Goal: Task Accomplishment & Management: Manage account settings

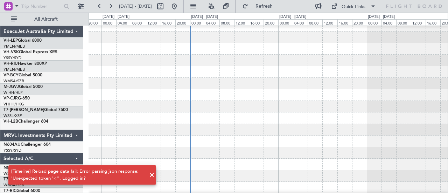
scroll to position [6, 0]
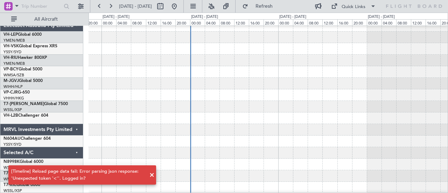
click at [151, 175] on span at bounding box center [152, 175] width 8 height 8
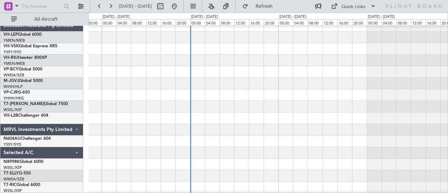
scroll to position [0, 0]
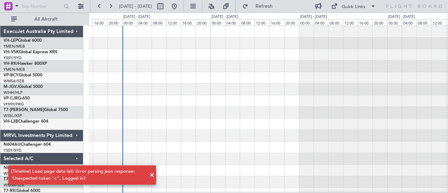
click at [152, 174] on span at bounding box center [152, 175] width 8 height 8
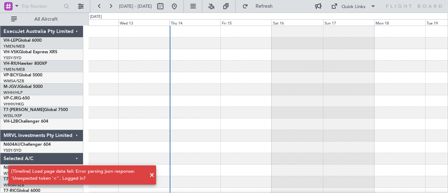
click at [151, 174] on span at bounding box center [152, 175] width 8 height 8
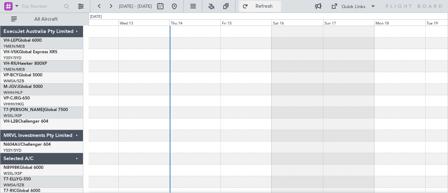
click at [272, 3] on button "Refresh" at bounding box center [260, 6] width 42 height 11
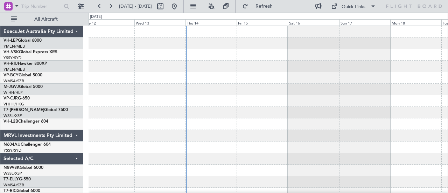
click at [210, 79] on div at bounding box center [269, 78] width 360 height 12
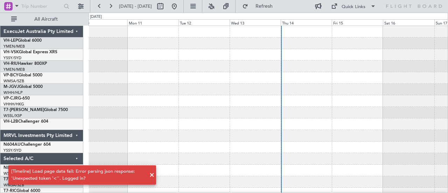
click at [152, 173] on span at bounding box center [152, 175] width 8 height 8
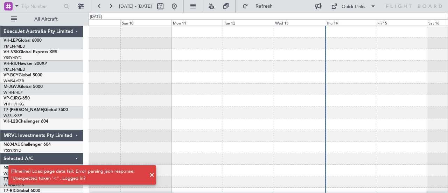
click at [152, 174] on span at bounding box center [152, 175] width 8 height 8
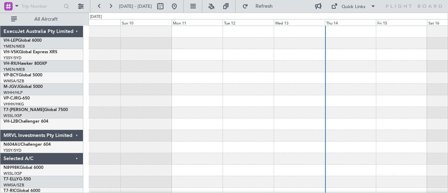
click at [124, 65] on div at bounding box center [269, 67] width 360 height 12
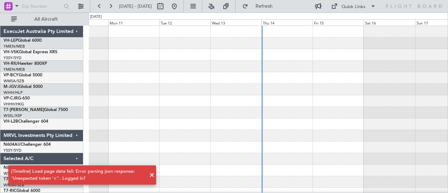
click at [151, 174] on span at bounding box center [152, 175] width 8 height 8
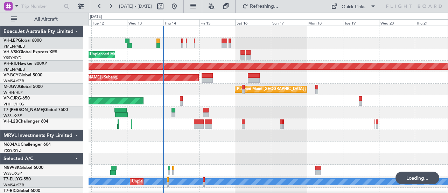
click at [224, 53] on div "Unplanned Maint Sydney ([PERSON_NAME] Intl)" at bounding box center [269, 55] width 360 height 12
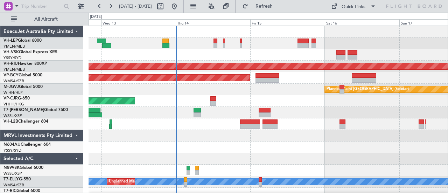
click at [167, 56] on div "Unplanned Maint Sydney ([PERSON_NAME] Intl)" at bounding box center [269, 55] width 360 height 12
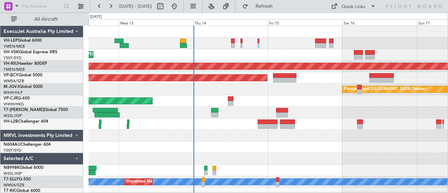
click at [166, 53] on div "Unplanned Maint Sydney ([PERSON_NAME] Intl)" at bounding box center [269, 55] width 360 height 12
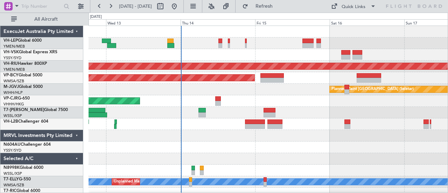
click at [172, 58] on div "Unplanned Maint Sydney ([PERSON_NAME] Intl)" at bounding box center [269, 55] width 360 height 12
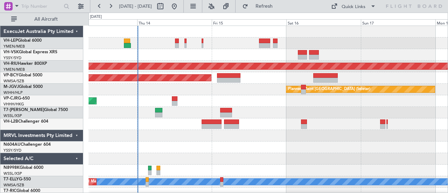
click at [178, 58] on div "Unplanned Maint Sydney ([PERSON_NAME] Intl)" at bounding box center [269, 55] width 360 height 12
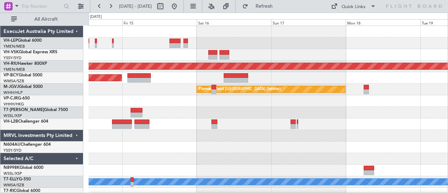
click at [218, 53] on div at bounding box center [269, 55] width 360 height 12
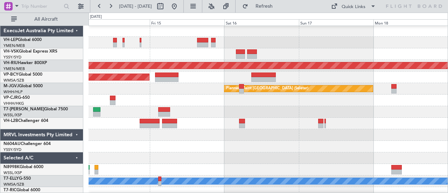
click at [231, 54] on div at bounding box center [269, 54] width 360 height 12
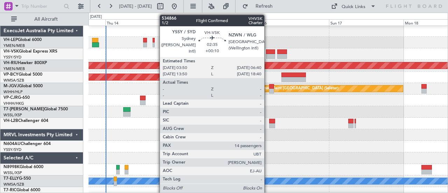
click at [268, 54] on div at bounding box center [270, 56] width 9 height 5
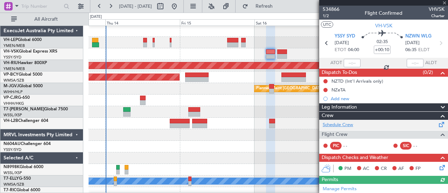
click at [333, 123] on link "Schedule Crew" at bounding box center [338, 125] width 30 height 7
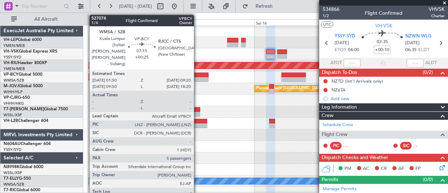
click at [198, 77] on div at bounding box center [196, 79] width 23 height 5
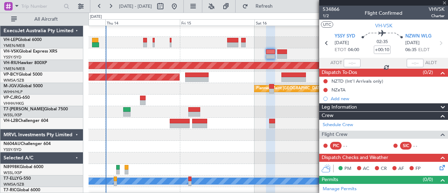
type input "+00:25"
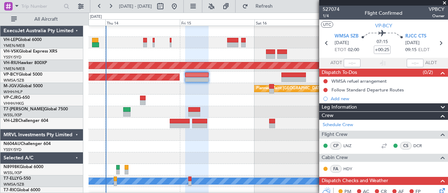
click at [179, 91] on div "Planned Maint [GEOGRAPHIC_DATA] (Seletar)" at bounding box center [269, 89] width 360 height 12
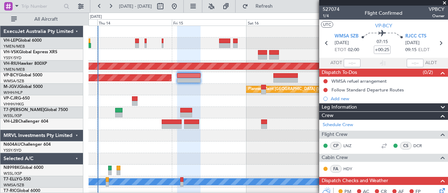
click at [446, 3] on span at bounding box center [444, 3] width 7 height 6
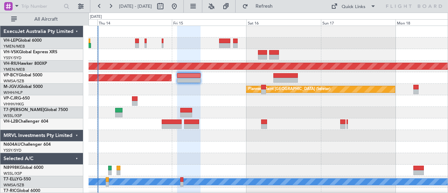
type input "0"
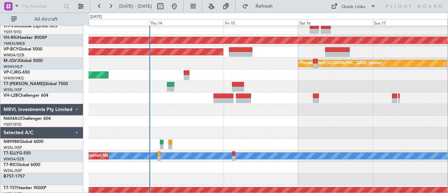
scroll to position [27, 0]
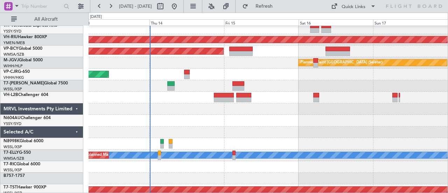
click at [184, 115] on div at bounding box center [269, 121] width 360 height 12
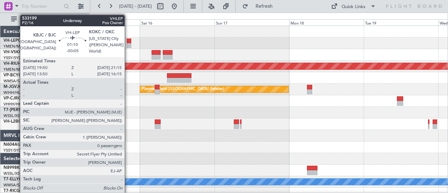
click at [128, 43] on div at bounding box center [129, 45] width 5 height 5
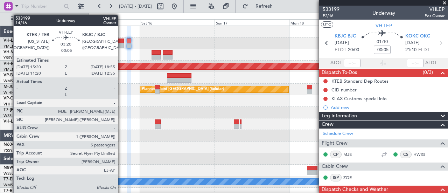
click at [122, 43] on div at bounding box center [118, 45] width 11 height 5
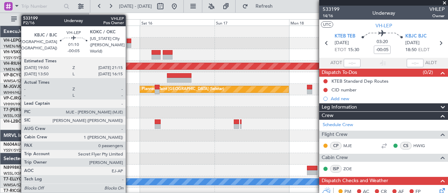
click at [129, 42] on div at bounding box center [129, 41] width 5 height 5
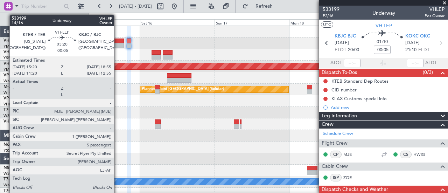
click at [118, 45] on div at bounding box center [118, 45] width 11 height 5
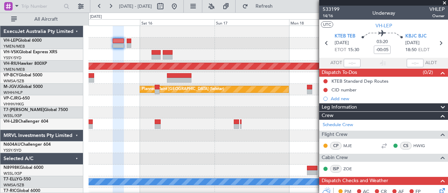
click at [178, 54] on div at bounding box center [269, 55] width 360 height 12
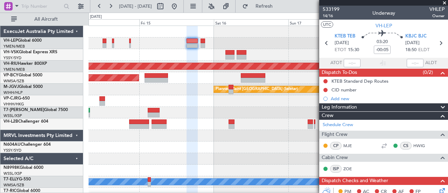
click at [168, 52] on div at bounding box center [269, 55] width 360 height 12
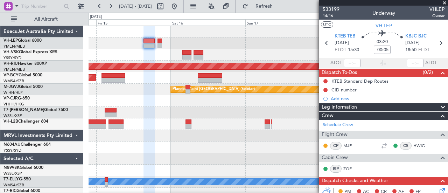
click at [188, 41] on div at bounding box center [269, 43] width 360 height 12
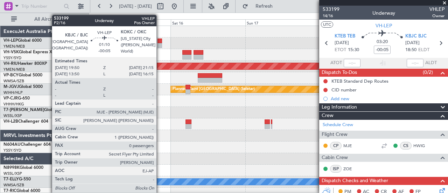
click at [160, 42] on div at bounding box center [160, 41] width 5 height 5
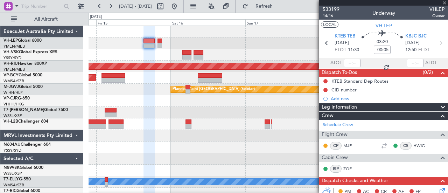
type input "0"
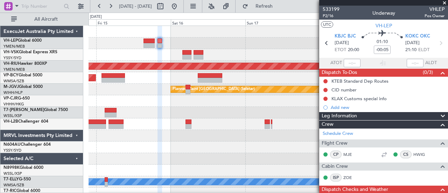
click at [299, 49] on div at bounding box center [269, 55] width 360 height 12
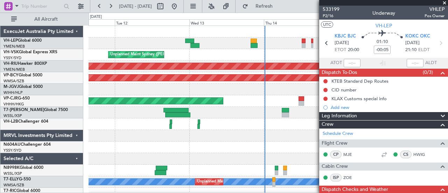
click at [292, 51] on div "Unplanned Maint Sydney ([PERSON_NAME] Intl)" at bounding box center [269, 55] width 360 height 12
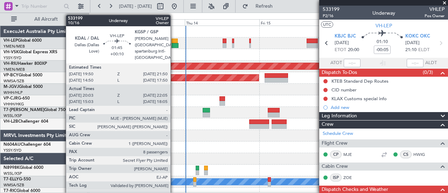
click at [174, 42] on div at bounding box center [175, 41] width 6 height 5
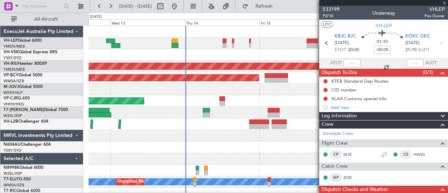
type input "+00:10"
type input "20:13"
type input "22:00"
type input "8"
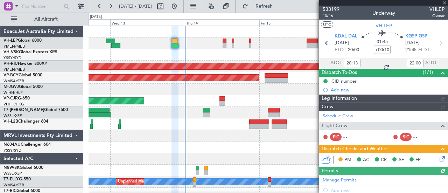
type input "[PERSON_NAME] (KYA)"
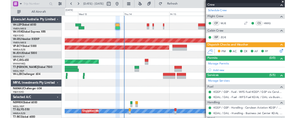
scroll to position [111, 0]
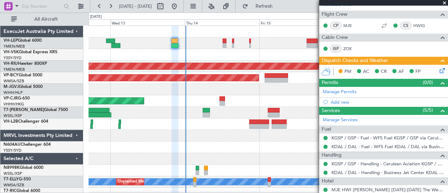
click at [438, 67] on icon at bounding box center [441, 70] width 6 height 6
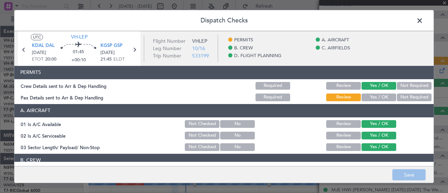
click at [386, 94] on button "Yes / OK" at bounding box center [379, 98] width 35 height 8
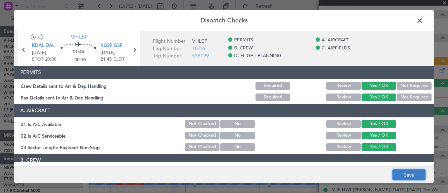
click at [407, 175] on button "Save" at bounding box center [409, 174] width 33 height 11
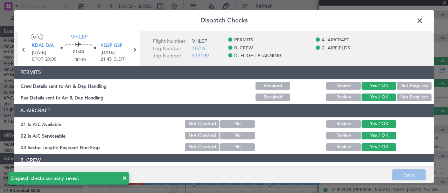
click at [423, 21] on span at bounding box center [423, 22] width 0 height 14
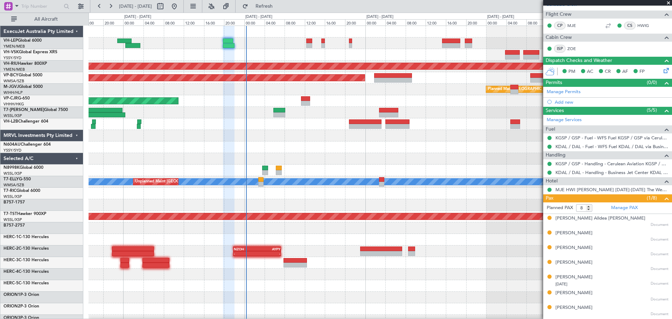
click at [278, 74] on div "Unplanned Maint Sydney ([PERSON_NAME] Intl) Planned Maint [GEOGRAPHIC_DATA] ([G…" at bounding box center [380, 216] width 583 height 381
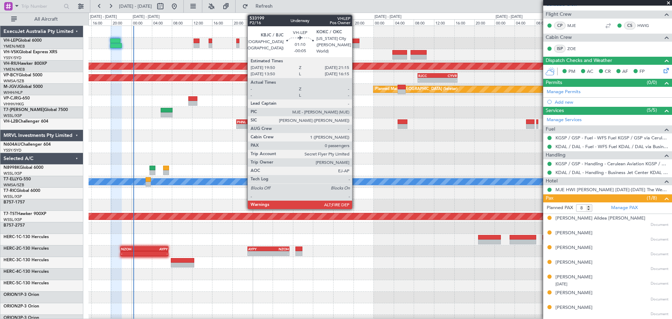
click at [355, 44] on div at bounding box center [355, 45] width 7 height 5
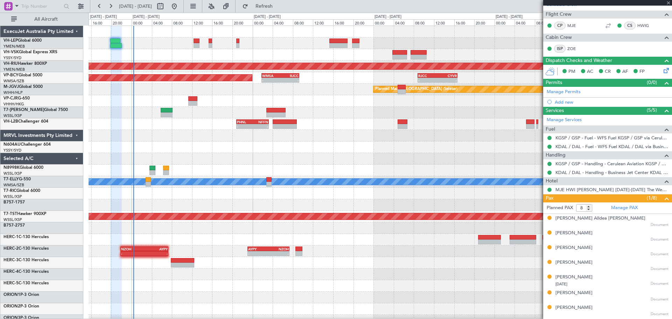
type input "-00:05"
type input "0"
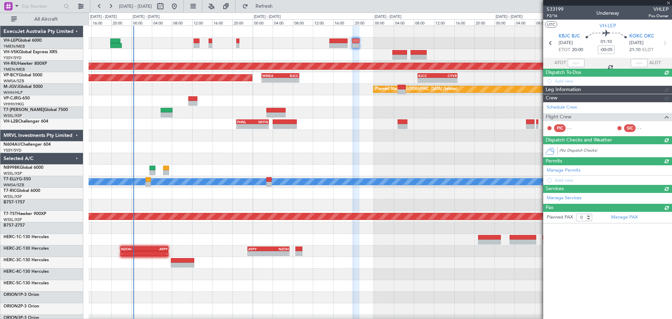
scroll to position [0, 0]
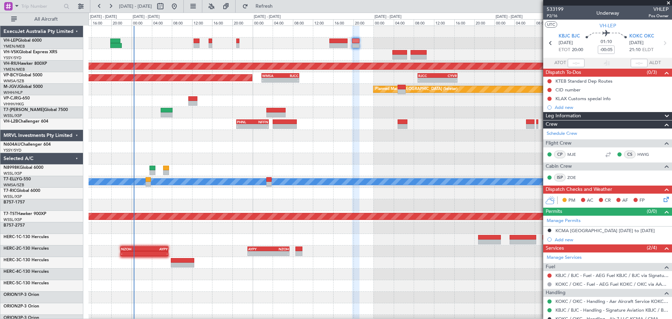
click at [226, 179] on div "Unplanned Maint Sydney ([PERSON_NAME] Intl) Planned Maint [GEOGRAPHIC_DATA] ([G…" at bounding box center [380, 216] width 583 height 381
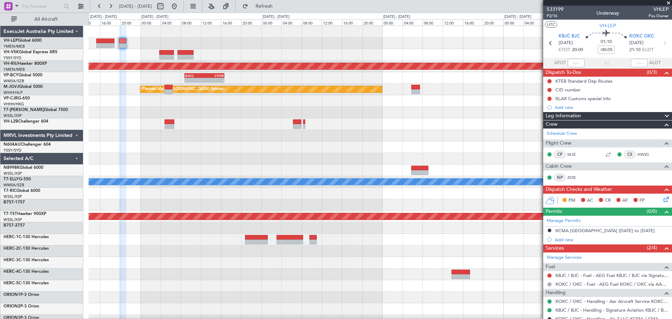
click at [326, 159] on div "Planned Maint [GEOGRAPHIC_DATA] ([GEOGRAPHIC_DATA]) - - RJCC 08:50 Z CYVR 16:40…" at bounding box center [380, 216] width 583 height 381
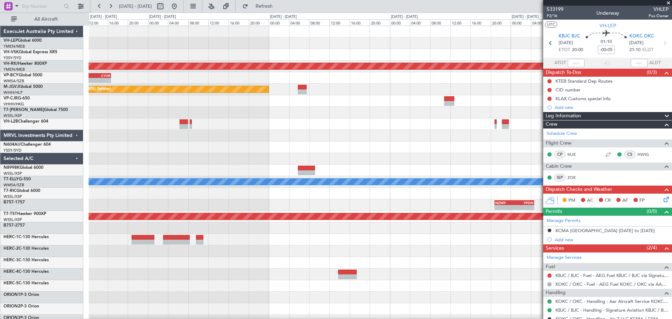
click at [268, 171] on div "Planned Maint [GEOGRAPHIC_DATA] ([GEOGRAPHIC_DATA]) - - RJCC 08:50 Z CYVR 16:40…" at bounding box center [380, 216] width 583 height 381
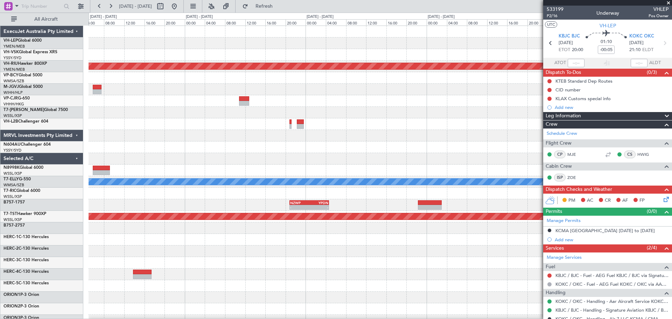
click at [253, 166] on div "Planned Maint [GEOGRAPHIC_DATA] ([GEOGRAPHIC_DATA]) Planned Maint [GEOGRAPHIC_D…" at bounding box center [380, 216] width 583 height 381
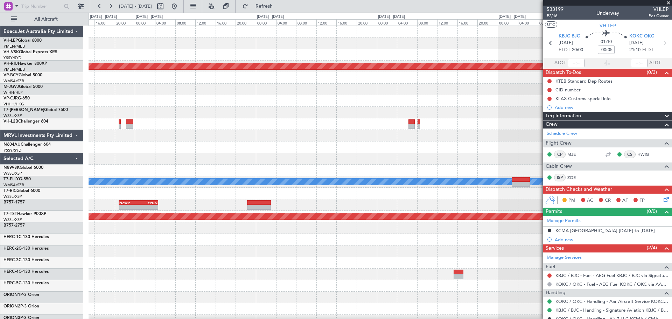
click at [209, 163] on div at bounding box center [380, 159] width 583 height 12
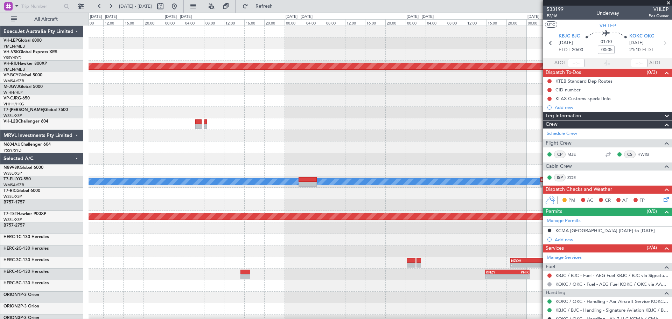
click at [184, 168] on div "Planned Maint [GEOGRAPHIC_DATA] ([GEOGRAPHIC_DATA]) Planned Maint [GEOGRAPHIC_D…" at bounding box center [380, 216] width 583 height 381
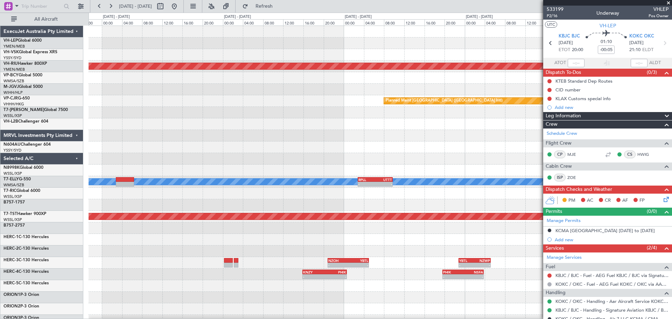
click at [211, 180] on div "Planned Maint [GEOGRAPHIC_DATA] ([GEOGRAPHIC_DATA]) Planned Maint [GEOGRAPHIC_D…" at bounding box center [380, 216] width 583 height 381
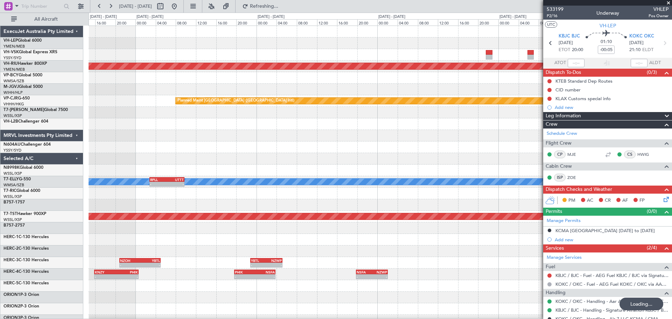
click at [396, 151] on div at bounding box center [380, 147] width 583 height 12
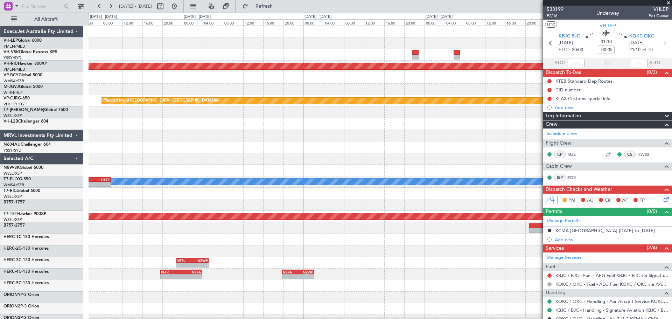
click at [263, 145] on div at bounding box center [380, 147] width 583 height 12
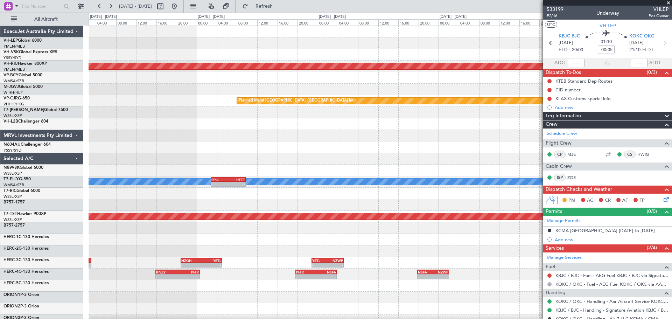
click at [351, 170] on div "Planned Maint [GEOGRAPHIC_DATA] ([GEOGRAPHIC_DATA]) Planned Maint [GEOGRAPHIC_D…" at bounding box center [380, 216] width 583 height 381
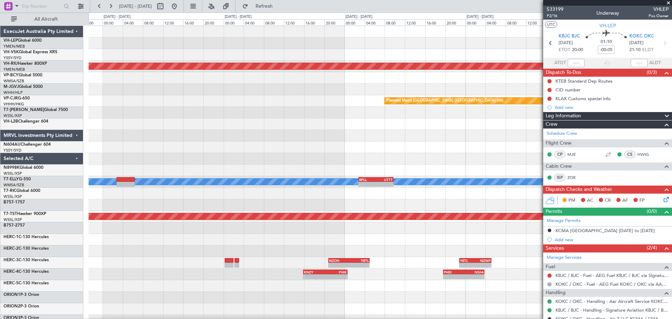
click at [381, 156] on div at bounding box center [380, 159] width 583 height 12
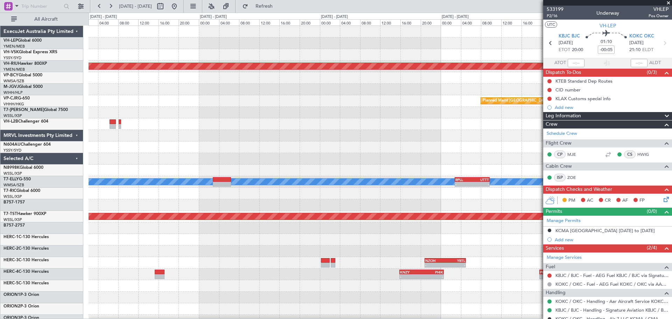
click at [361, 168] on div "Planned Maint [GEOGRAPHIC_DATA] ([GEOGRAPHIC_DATA]) Planned Maint [GEOGRAPHIC_D…" at bounding box center [380, 216] width 583 height 381
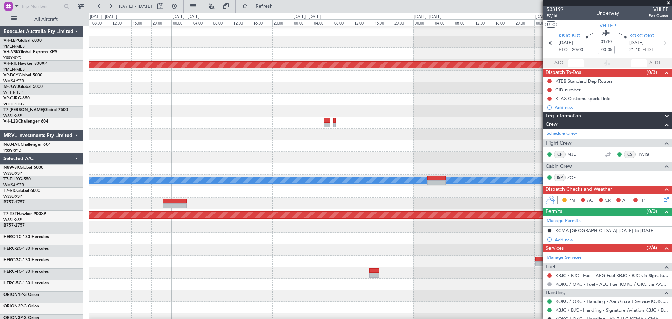
scroll to position [1, 0]
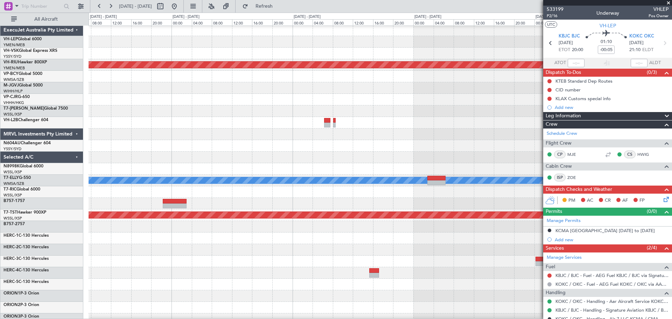
click at [342, 146] on div at bounding box center [380, 146] width 583 height 12
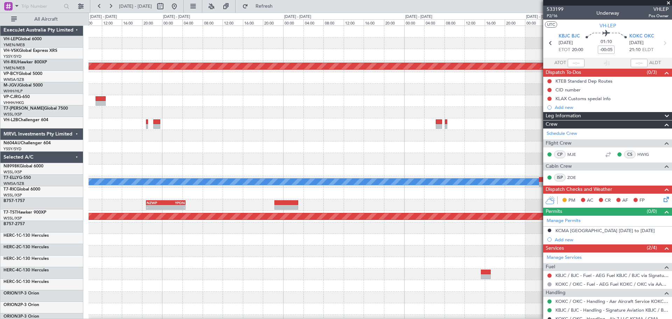
scroll to position [0, 0]
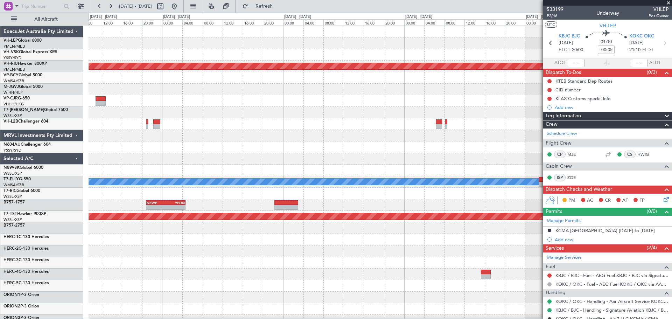
click at [232, 138] on div at bounding box center [380, 136] width 583 height 12
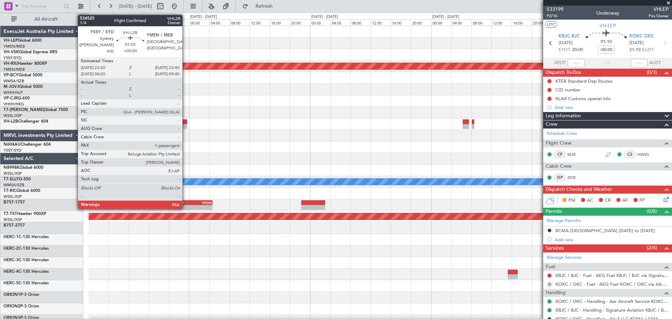
click at [186, 127] on div at bounding box center [183, 126] width 7 height 5
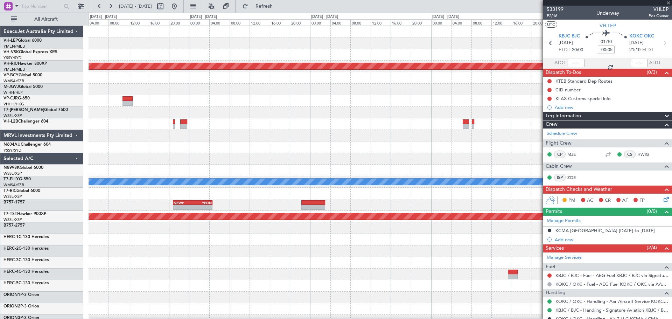
type input "1"
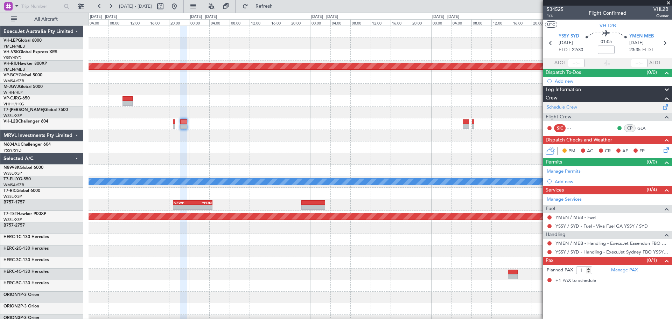
click at [448, 108] on link "Schedule Crew" at bounding box center [562, 107] width 30 height 7
click at [180, 6] on button at bounding box center [174, 6] width 11 height 11
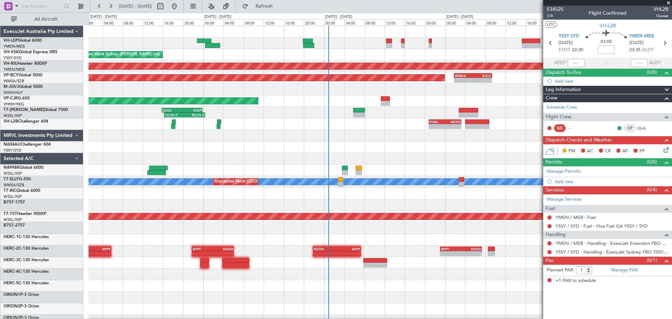
click at [295, 124] on div "Unplanned Maint Sydney ([PERSON_NAME] Intl) Planned Maint [GEOGRAPHIC_DATA] ([G…" at bounding box center [380, 216] width 583 height 381
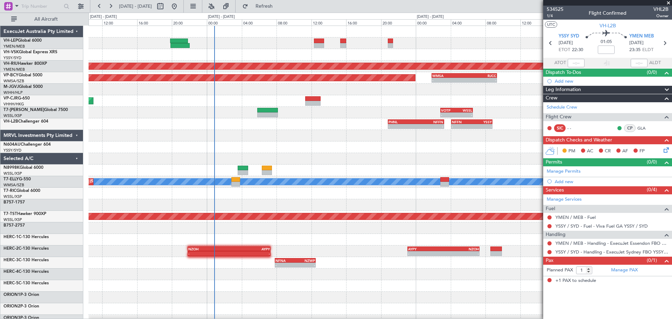
click at [212, 161] on div "- - KTEB 15:20 Z KBJC 18:55 Z Planned Maint [GEOGRAPHIC_DATA] ([GEOGRAPHIC_DATA…" at bounding box center [380, 216] width 583 height 381
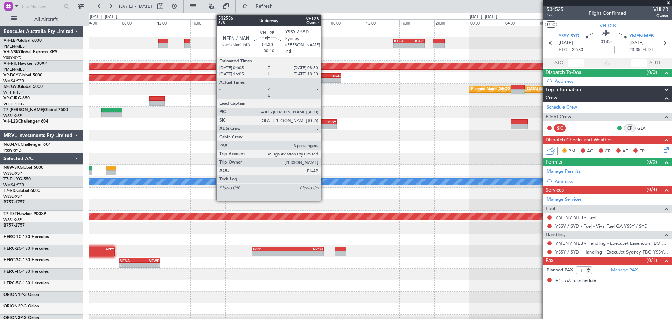
click at [325, 120] on div "YSSY" at bounding box center [326, 122] width 20 height 4
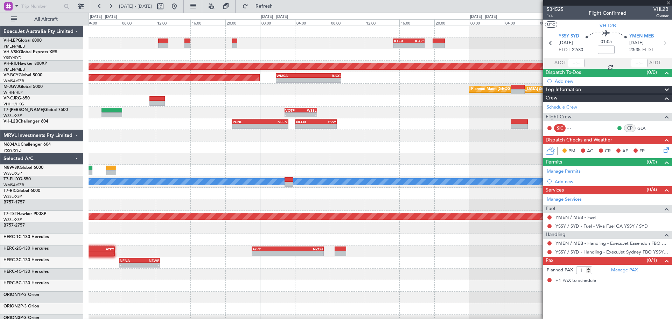
type input "+00:10"
type input "3"
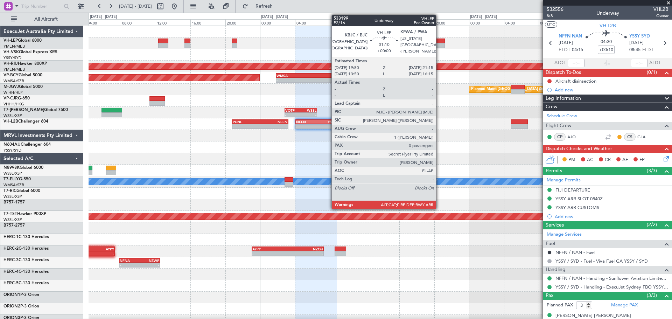
click at [440, 42] on div at bounding box center [439, 41] width 13 height 5
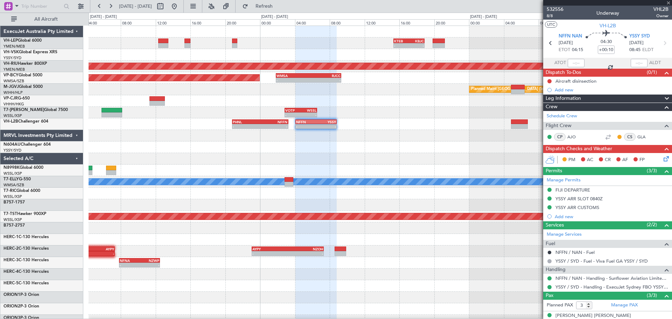
type input "0"
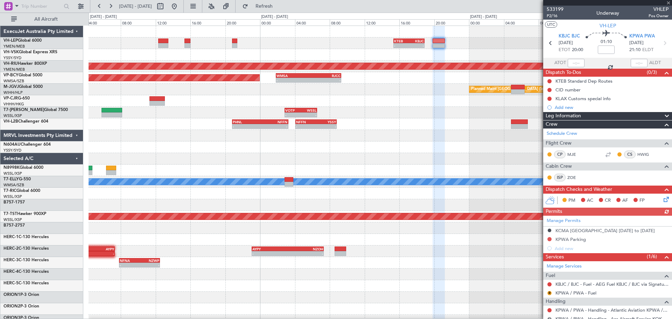
click at [404, 57] on div "- - KTEB 15:20 Z KBJC 18:55 Z Planned Maint [GEOGRAPHIC_DATA] ([GEOGRAPHIC_DATA…" at bounding box center [380, 216] width 583 height 381
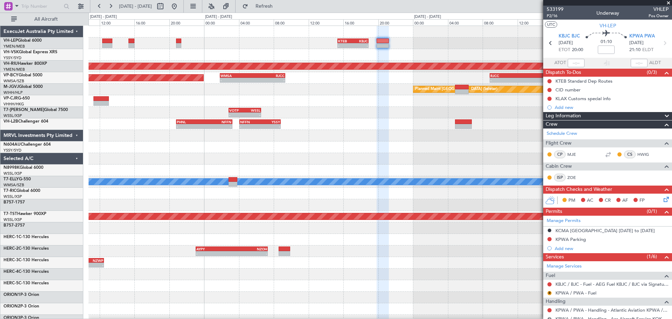
click at [448, 1] on span at bounding box center [668, 3] width 7 height 6
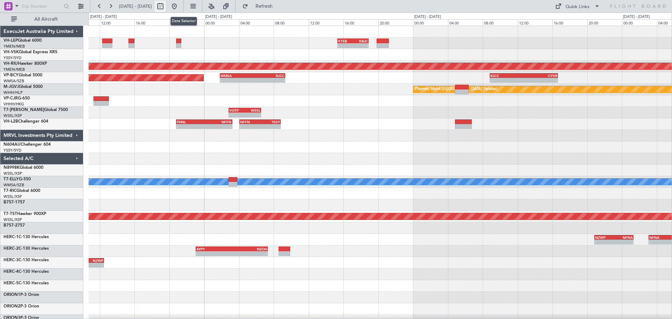
click at [166, 4] on button at bounding box center [160, 6] width 11 height 11
select select "8"
select select "2025"
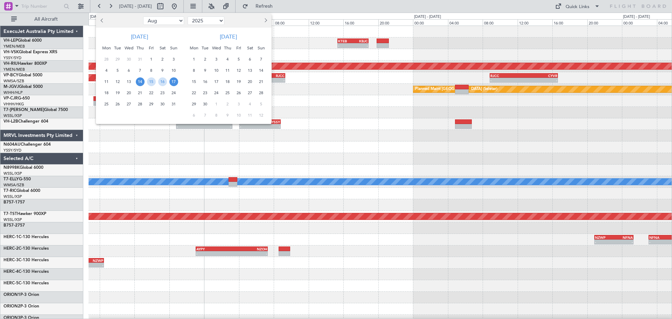
click at [267, 22] on button "Next month" at bounding box center [266, 20] width 8 height 11
click at [216, 82] on span "12" at bounding box center [216, 81] width 9 height 9
click at [217, 82] on span "12" at bounding box center [216, 81] width 9 height 9
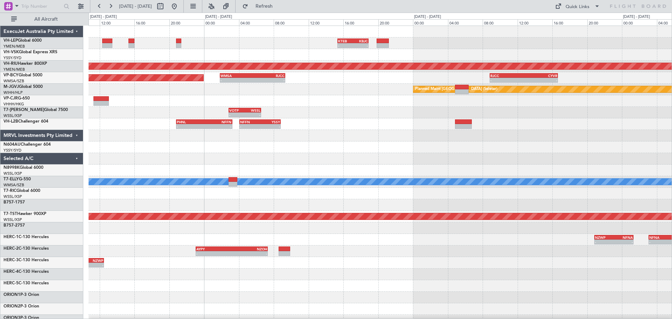
select select "11"
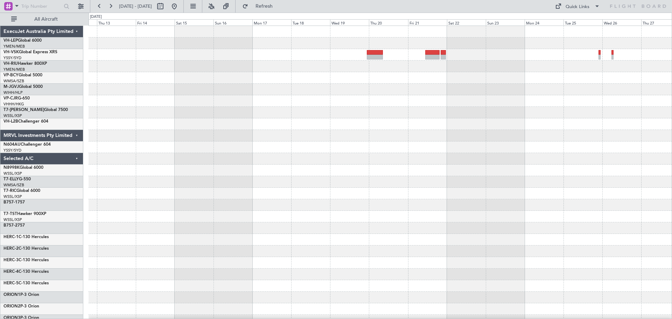
click at [231, 102] on div at bounding box center [380, 216] width 583 height 381
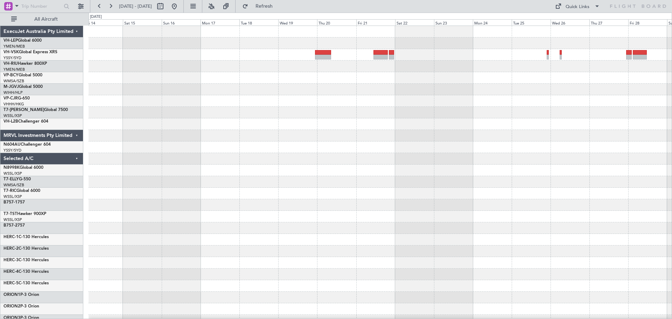
click at [165, 87] on div at bounding box center [380, 216] width 583 height 381
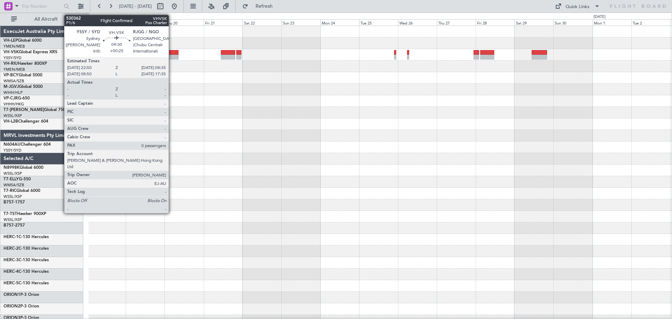
click at [173, 54] on div at bounding box center [170, 52] width 16 height 5
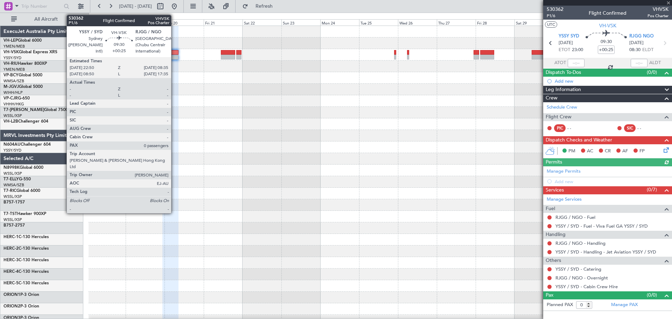
click at [174, 55] on div at bounding box center [170, 57] width 16 height 5
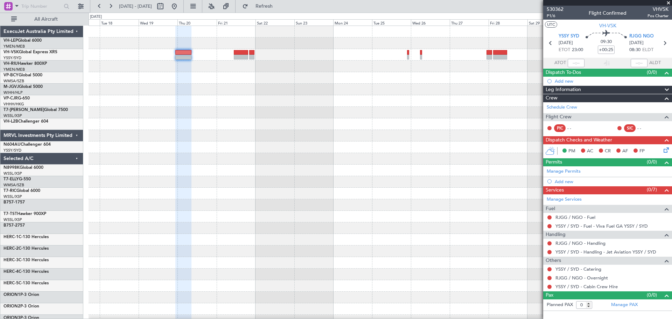
click at [347, 86] on div at bounding box center [380, 216] width 583 height 381
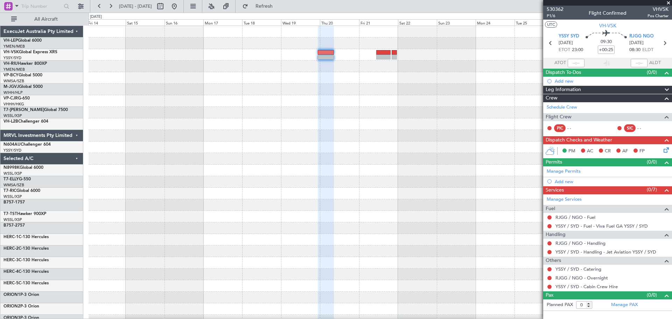
click at [411, 101] on div at bounding box center [380, 216] width 583 height 381
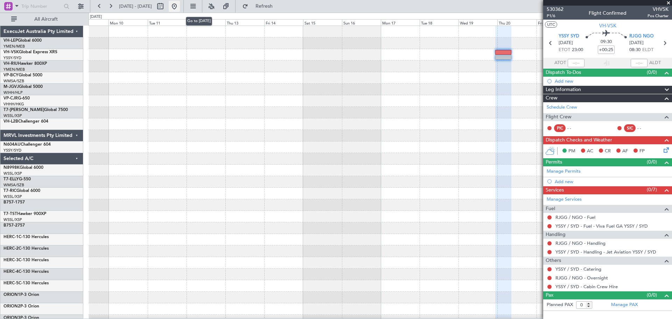
click at [180, 2] on button at bounding box center [174, 6] width 11 height 11
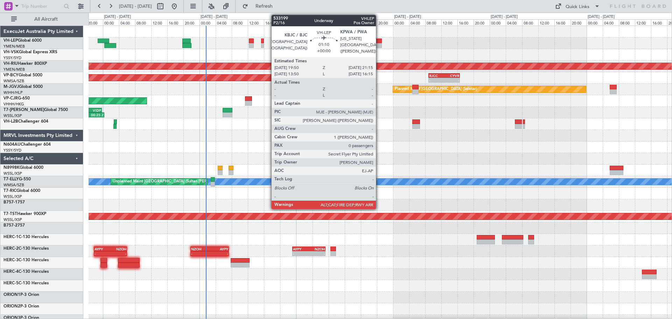
click at [379, 42] on div at bounding box center [379, 41] width 6 height 5
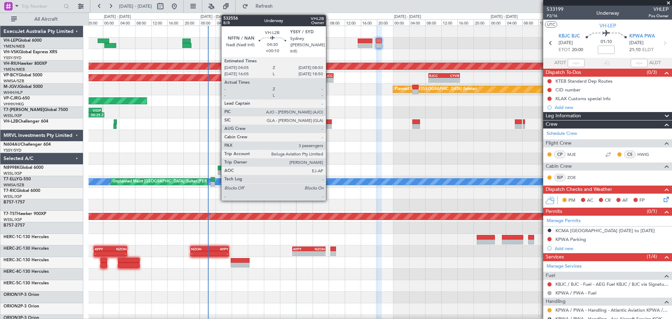
click at [329, 124] on div at bounding box center [321, 121] width 19 height 5
click at [328, 125] on div at bounding box center [321, 126] width 19 height 5
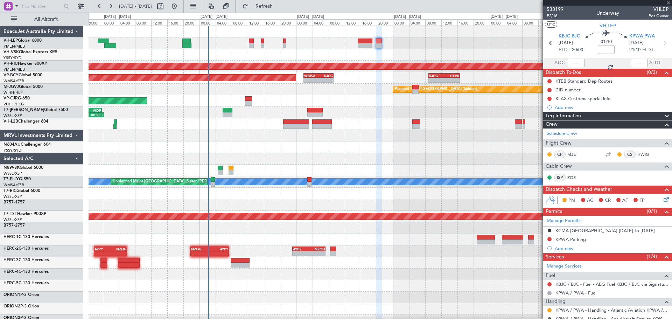
type input "+00:10"
type input "3"
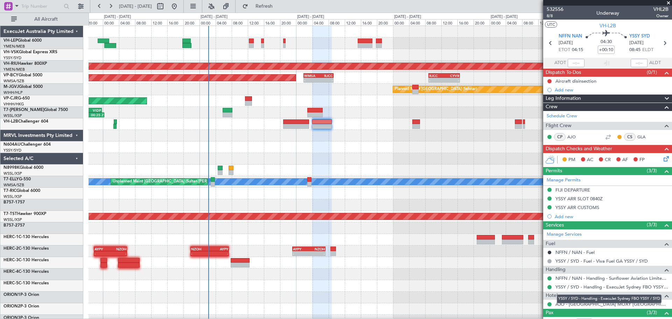
click at [448, 193] on div "YSSY / SYD - Handling - ExecuJet Sydney FBO YSSY / SYD" at bounding box center [609, 299] width 105 height 9
click at [448, 114] on link "Schedule Crew" at bounding box center [562, 116] width 30 height 7
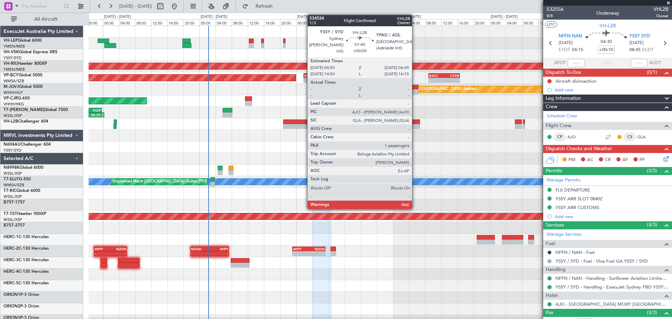
click at [415, 125] on div at bounding box center [417, 126] width 8 height 5
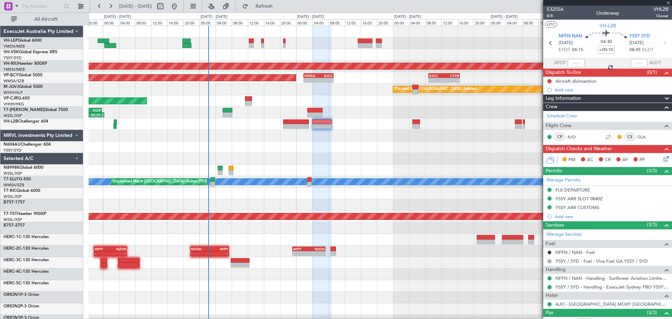
type input "1"
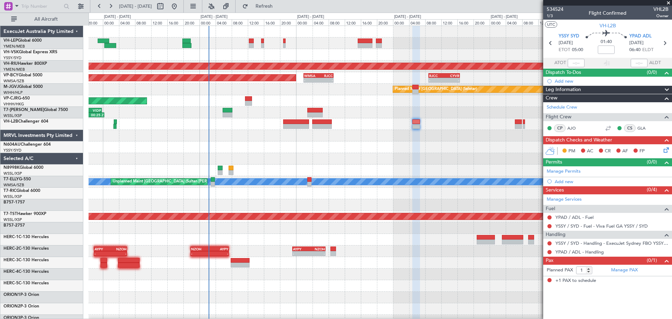
click at [371, 154] on div "Unplanned Maint Sydney ([PERSON_NAME] Intl) Planned Maint [GEOGRAPHIC_DATA] ([G…" at bounding box center [380, 216] width 583 height 381
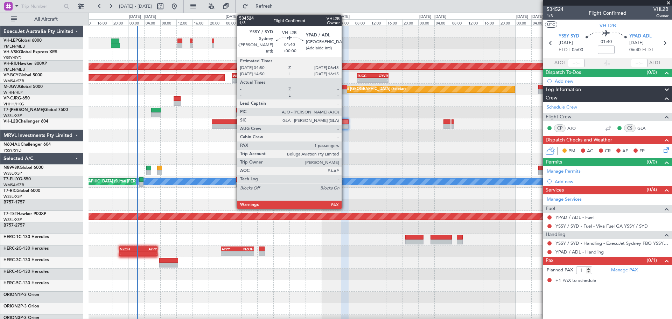
click at [345, 124] on div at bounding box center [345, 126] width 8 height 5
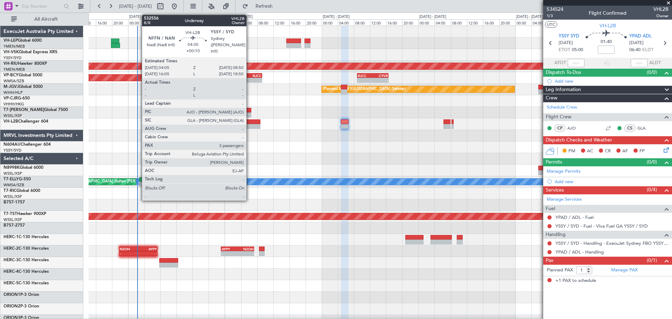
click at [250, 125] on div at bounding box center [250, 126] width 19 height 5
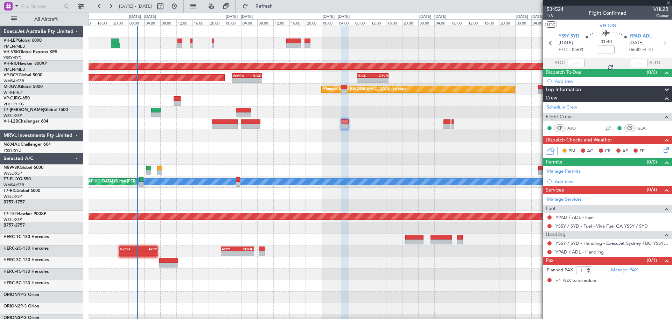
type input "+00:10"
type input "3"
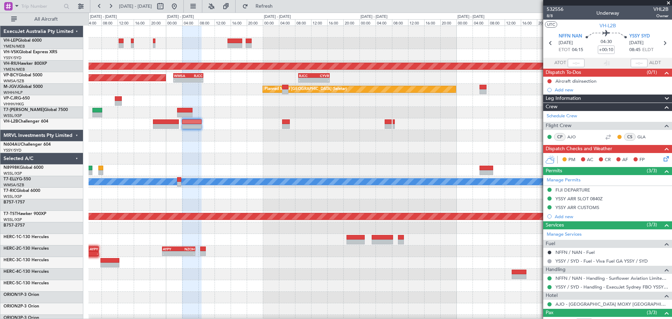
click at [227, 164] on div "Planned Maint [GEOGRAPHIC_DATA] ([GEOGRAPHIC_DATA]) Planned Maint [GEOGRAPHIC_D…" at bounding box center [380, 216] width 583 height 381
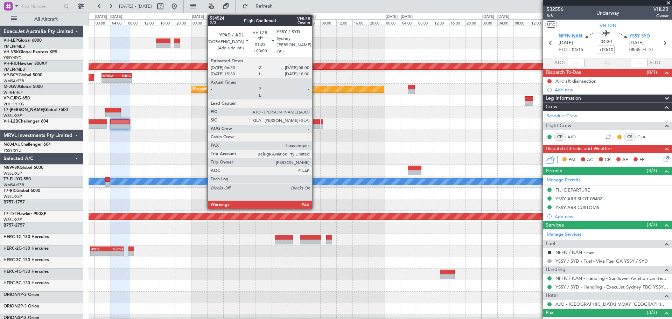
click at [316, 124] on div at bounding box center [316, 126] width 7 height 5
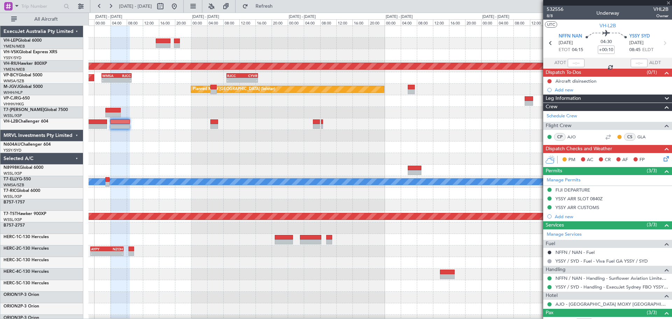
type input "1"
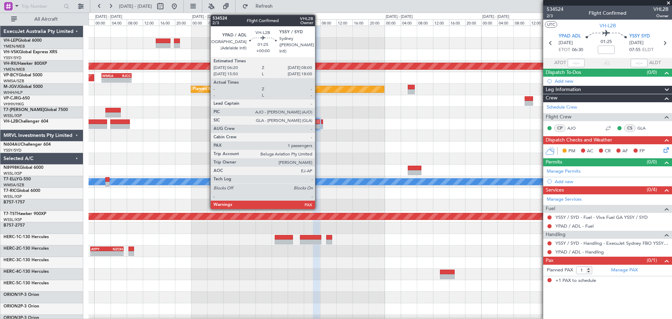
click at [318, 124] on div at bounding box center [316, 121] width 7 height 5
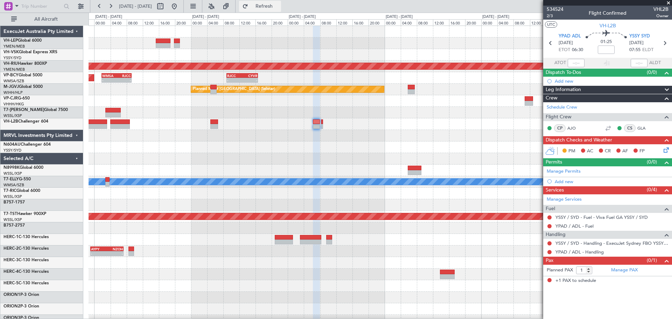
click at [280, 1] on button "Refresh" at bounding box center [260, 6] width 42 height 11
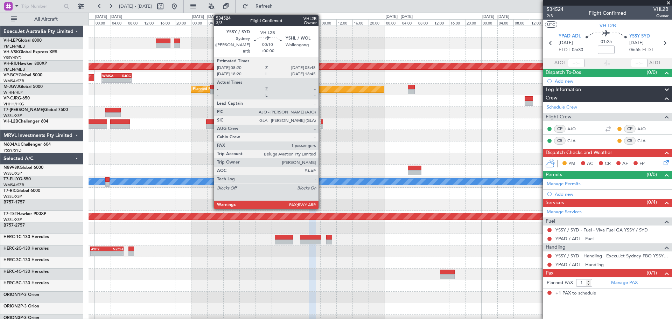
click at [322, 126] on div at bounding box center [322, 126] width 2 height 5
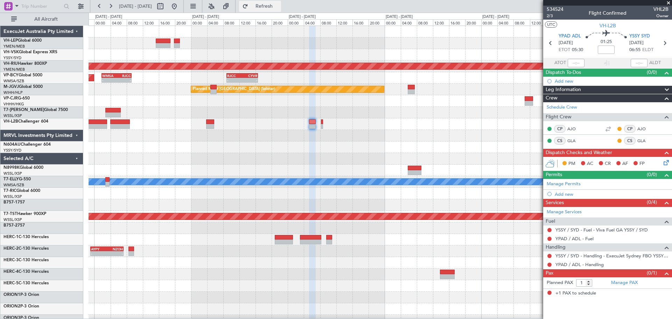
click at [279, 5] on span "Refresh" at bounding box center [264, 6] width 29 height 5
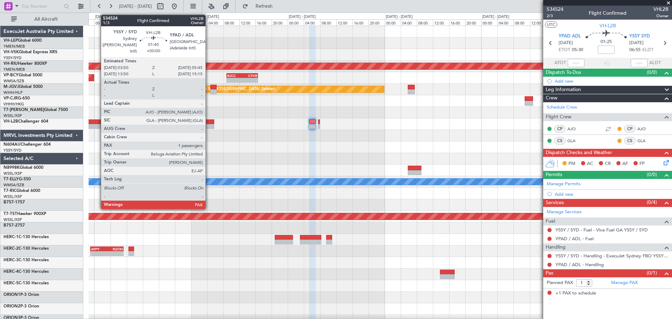
click at [209, 125] on div at bounding box center [210, 126] width 8 height 5
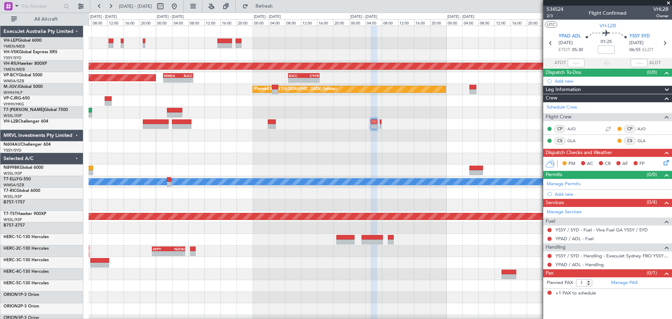
click at [268, 116] on div "Planned Maint [GEOGRAPHIC_DATA] ([GEOGRAPHIC_DATA]) Planned Maint [GEOGRAPHIC_D…" at bounding box center [380, 216] width 583 height 381
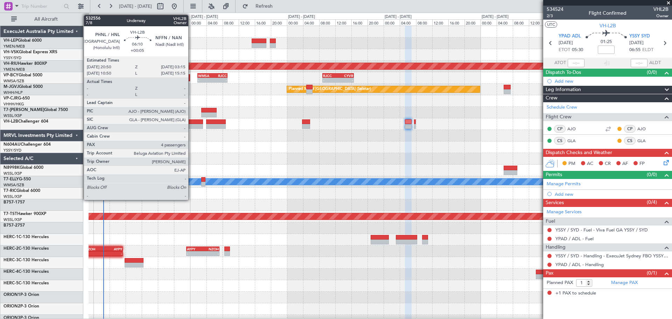
click at [192, 125] on div at bounding box center [190, 126] width 26 height 5
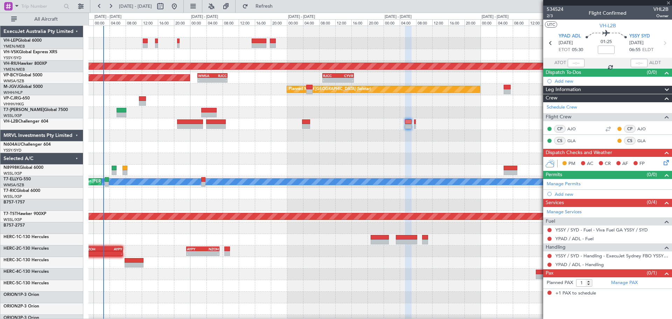
type input "+00:05"
type input "4"
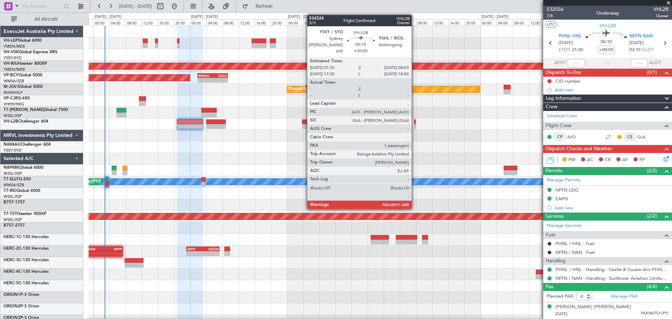
click at [415, 124] on div at bounding box center [415, 126] width 2 height 5
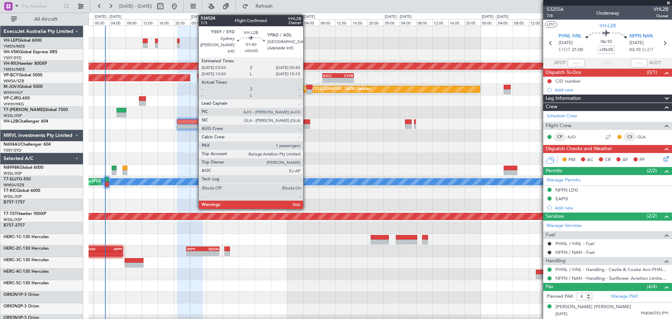
click at [306, 126] on div at bounding box center [306, 126] width 8 height 5
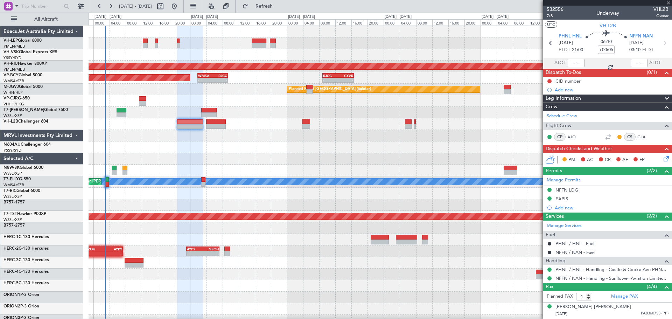
type input "1"
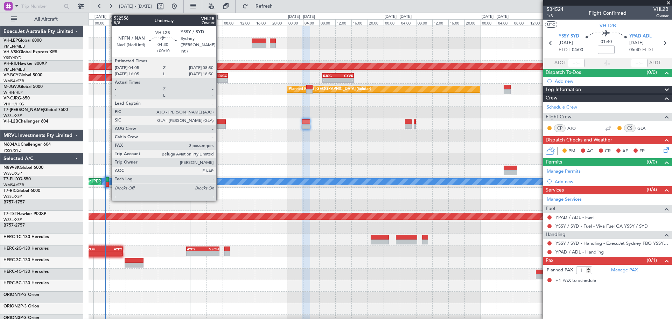
click at [220, 122] on div at bounding box center [215, 121] width 19 height 5
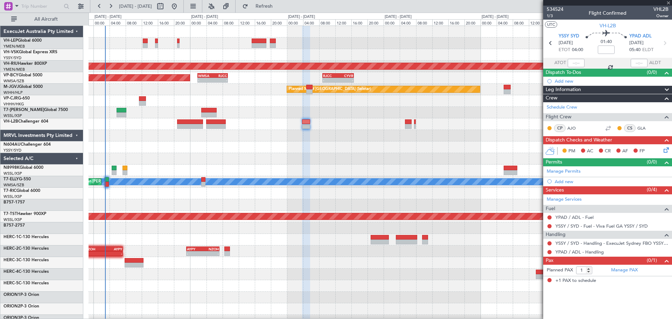
type input "+00:10"
type input "3"
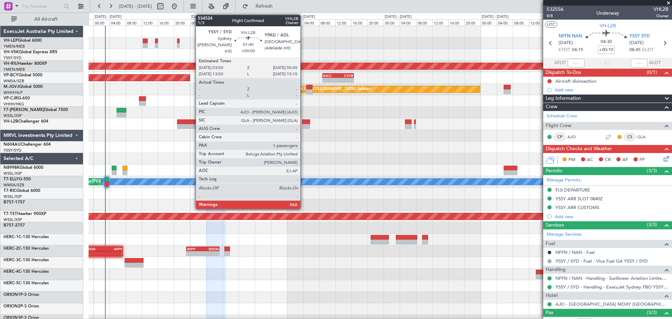
click at [304, 124] on div at bounding box center [306, 126] width 8 height 5
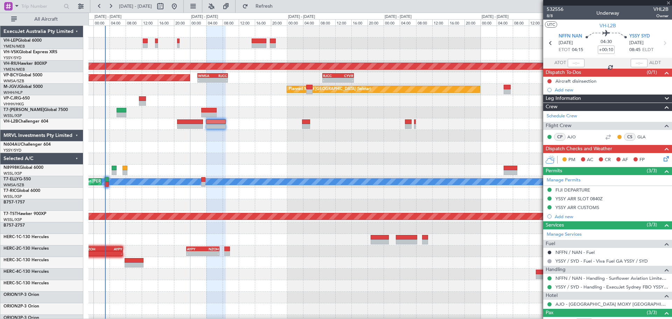
type input "1"
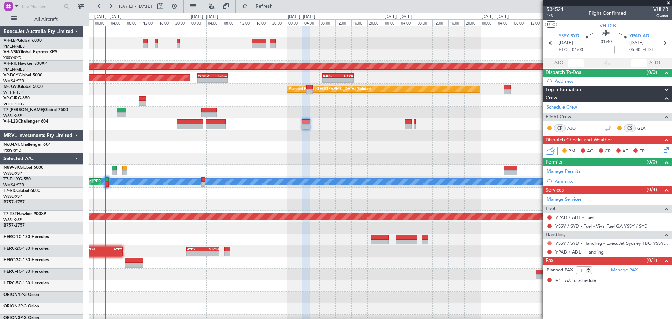
click at [549, 243] on button at bounding box center [550, 243] width 4 height 4
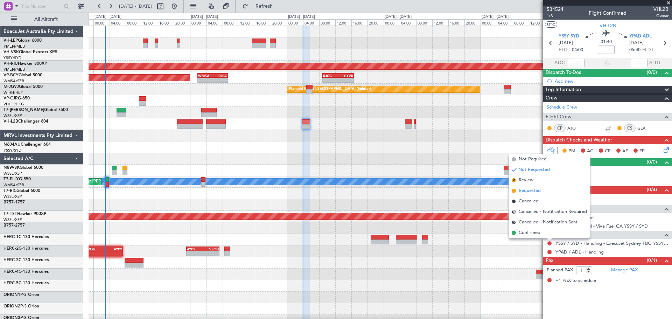
click at [523, 192] on span "Requested" at bounding box center [530, 190] width 22 height 7
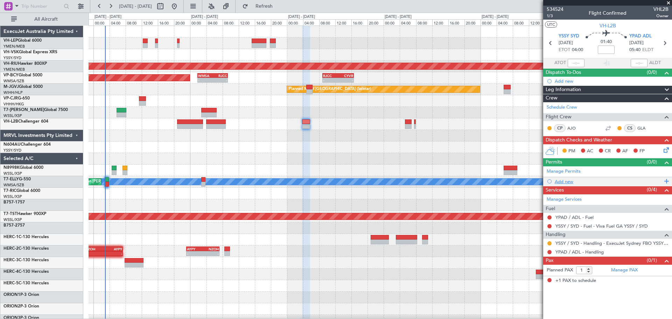
click at [567, 181] on div "Add new" at bounding box center [609, 182] width 108 height 6
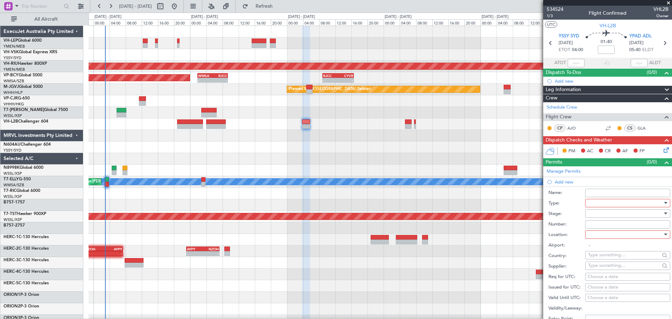
click at [594, 205] on div at bounding box center [625, 203] width 75 height 11
click at [598, 270] on span "Slot" at bounding box center [626, 269] width 74 height 11
click at [597, 215] on div at bounding box center [625, 213] width 75 height 11
click at [597, 268] on span "Received OK" at bounding box center [626, 269] width 74 height 11
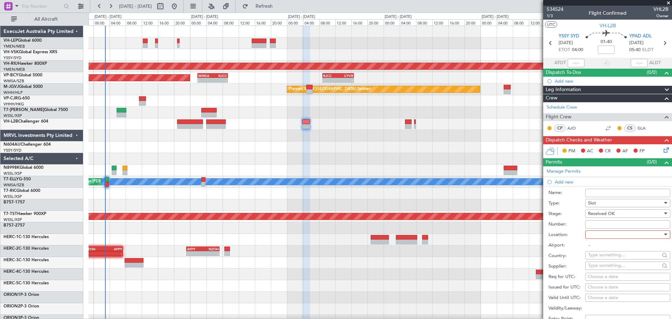
click at [599, 234] on div at bounding box center [625, 234] width 75 height 11
click at [598, 248] on span "Departure" at bounding box center [626, 248] width 74 height 11
type input "YSSY / SYD"
click at [597, 287] on div "Choose a date" at bounding box center [628, 287] width 80 height 7
select select "8"
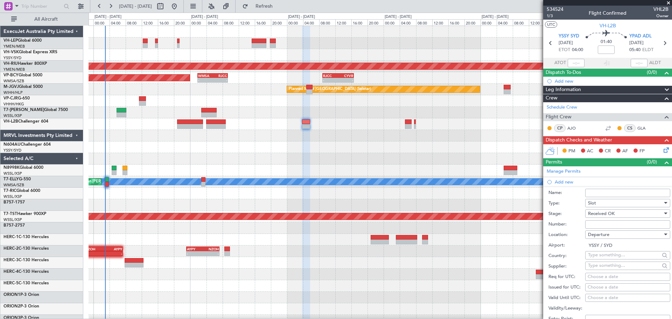
select select "2025"
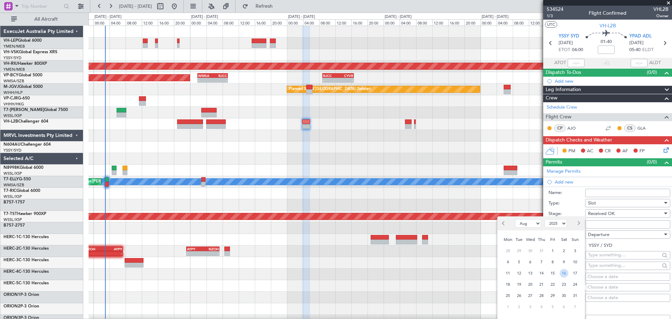
click at [564, 274] on span "16" at bounding box center [564, 273] width 9 height 9
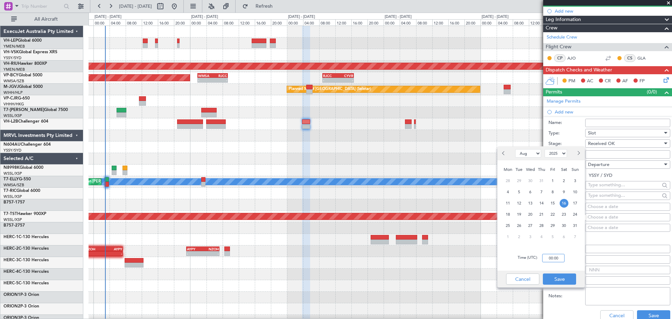
click at [562, 259] on input "00:00" at bounding box center [553, 258] width 22 height 8
type input "04:00"
click at [553, 280] on button "Save" at bounding box center [559, 279] width 33 height 11
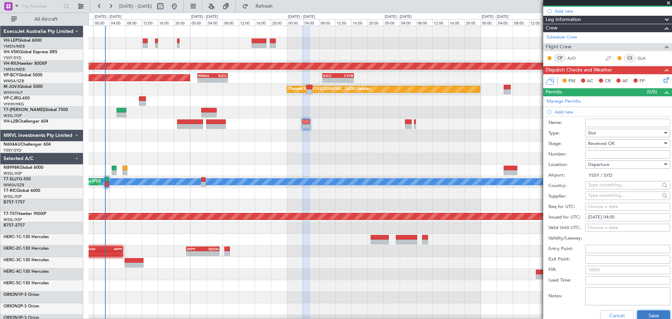
click at [653, 314] on button "Save" at bounding box center [653, 315] width 33 height 11
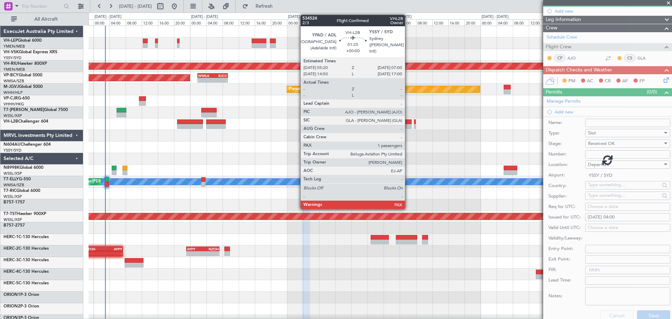
scroll to position [0, 0]
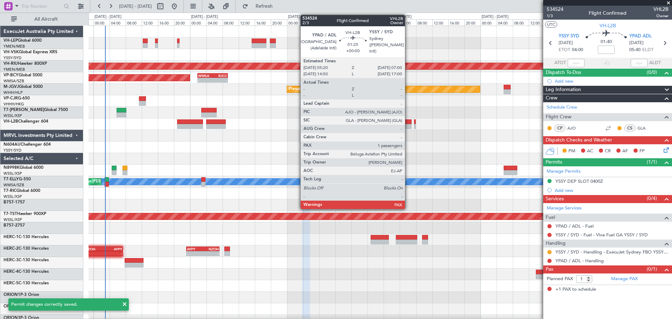
click at [408, 122] on div at bounding box center [408, 121] width 7 height 5
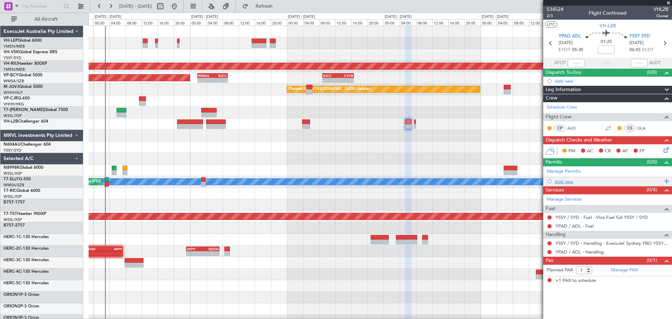
click at [564, 181] on div "Add new" at bounding box center [609, 182] width 108 height 6
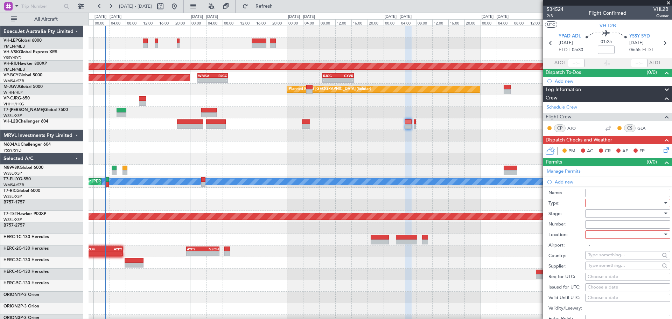
click at [592, 202] on div at bounding box center [625, 203] width 75 height 11
click at [595, 268] on span "Slot" at bounding box center [626, 269] width 74 height 11
click at [597, 212] on div at bounding box center [625, 213] width 75 height 11
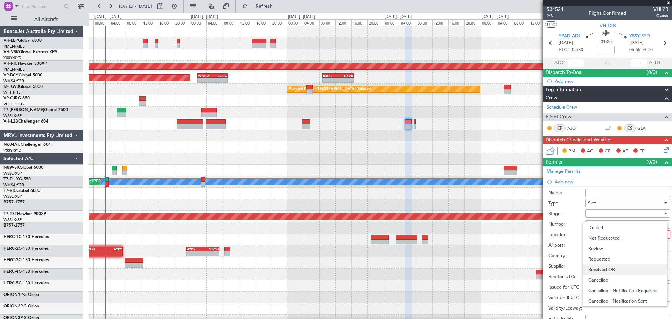
click at [597, 269] on span "Received OK" at bounding box center [626, 269] width 74 height 11
click at [596, 239] on div at bounding box center [625, 234] width 75 height 11
click at [595, 269] on span "Arrival" at bounding box center [626, 269] width 74 height 11
type input "YSSY / SYD"
click at [605, 286] on div "Choose a date" at bounding box center [628, 287] width 80 height 7
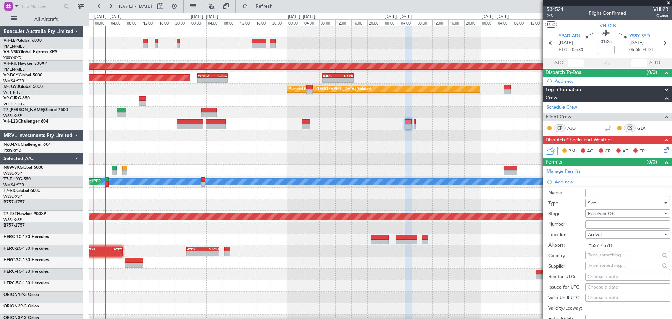
select select "8"
select select "2025"
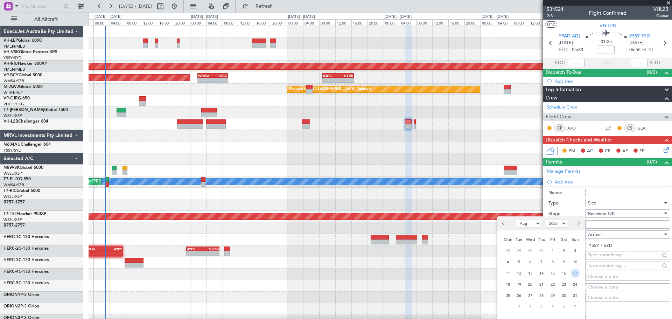
click at [574, 275] on span "17" at bounding box center [575, 273] width 9 height 9
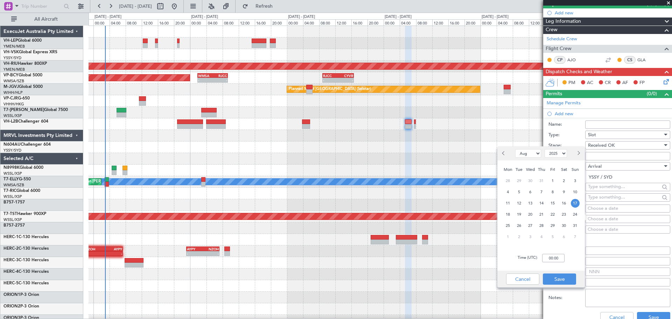
scroll to position [70, 0]
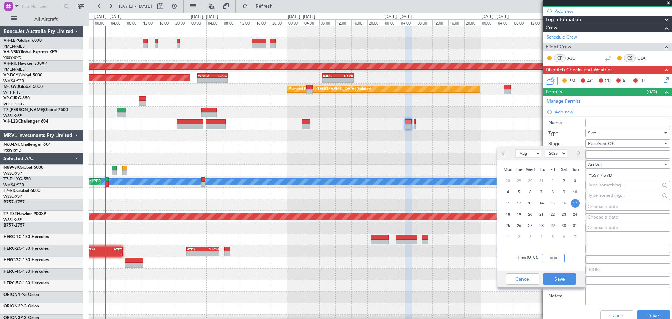
click at [558, 256] on input "00:00" at bounding box center [553, 258] width 22 height 8
type input "06:55"
click at [558, 276] on button "Save" at bounding box center [559, 279] width 33 height 11
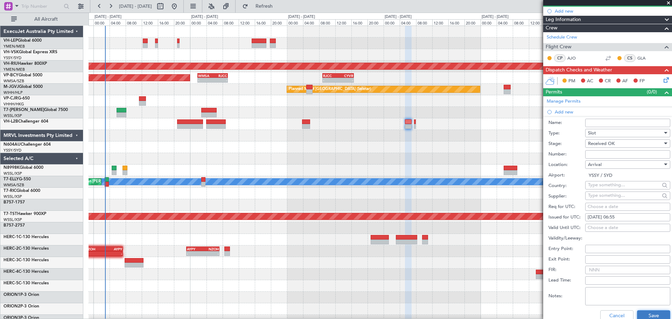
click at [642, 316] on button "Save" at bounding box center [653, 315] width 33 height 11
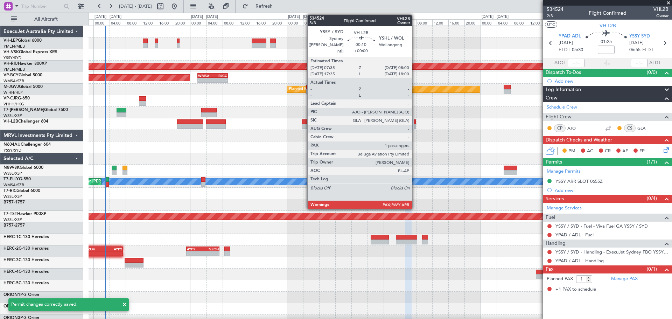
scroll to position [0, 0]
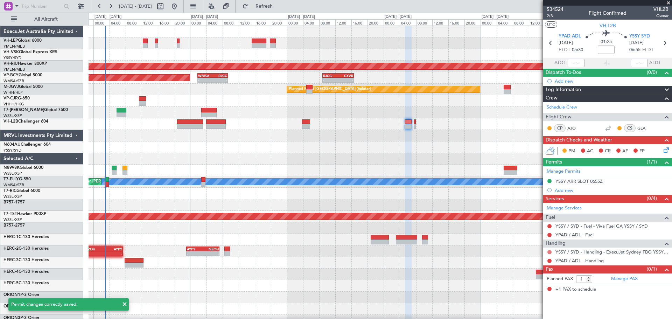
click at [551, 251] on button at bounding box center [550, 252] width 4 height 4
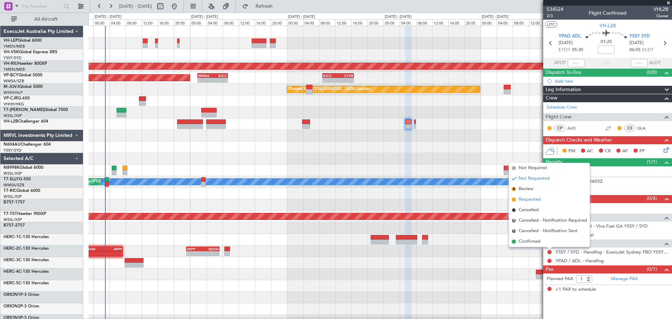
click at [529, 201] on span "Requested" at bounding box center [530, 199] width 22 height 7
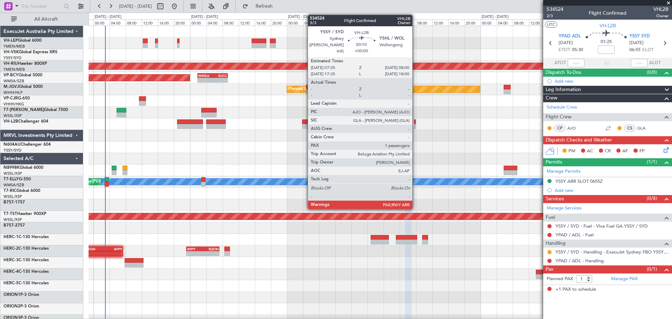
click at [416, 123] on div at bounding box center [415, 121] width 2 height 5
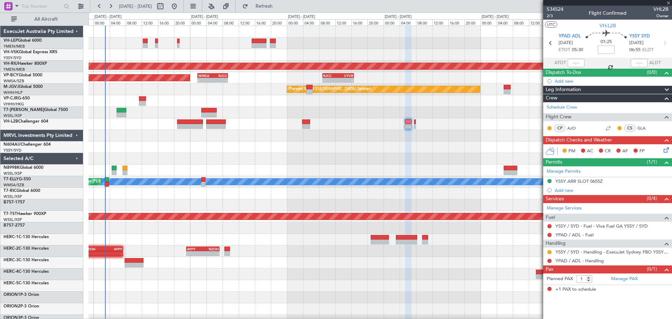
click at [416, 123] on div at bounding box center [415, 121] width 2 height 5
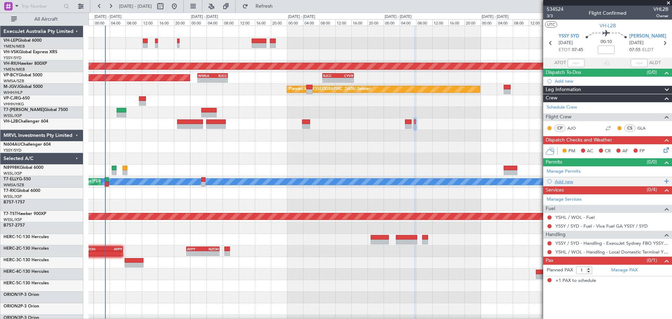
click at [568, 180] on div "Add new" at bounding box center [609, 182] width 108 height 6
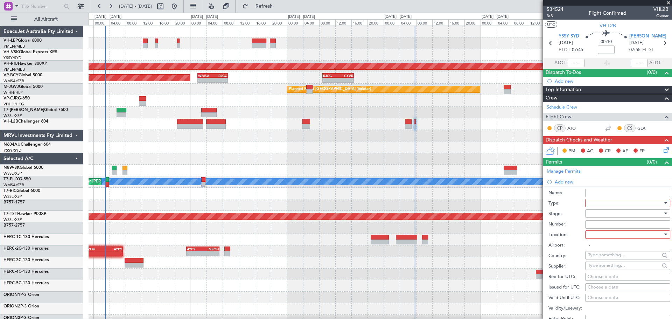
click at [603, 206] on div at bounding box center [625, 203] width 75 height 11
click at [606, 269] on span "Slot" at bounding box center [626, 269] width 74 height 11
click at [595, 215] on div at bounding box center [625, 213] width 75 height 11
click at [601, 268] on span "Received OK" at bounding box center [626, 269] width 74 height 11
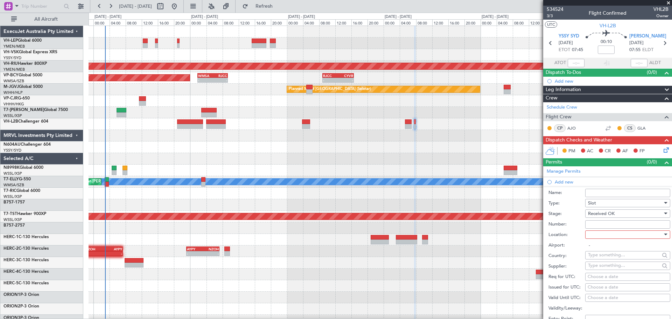
click at [596, 235] on div at bounding box center [625, 234] width 75 height 11
click at [600, 250] on span "Departure" at bounding box center [626, 248] width 74 height 11
type input "YSSY / SYD"
click at [603, 285] on div "Choose a date" at bounding box center [628, 287] width 80 height 7
select select "8"
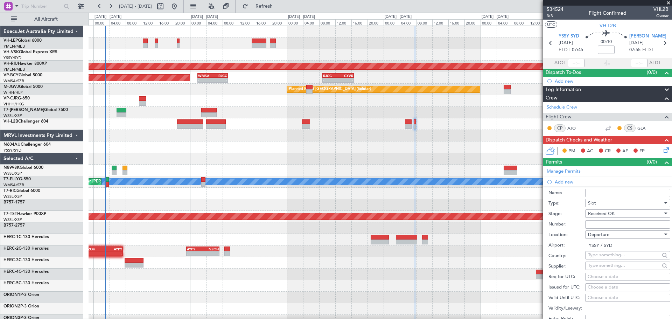
select select "2025"
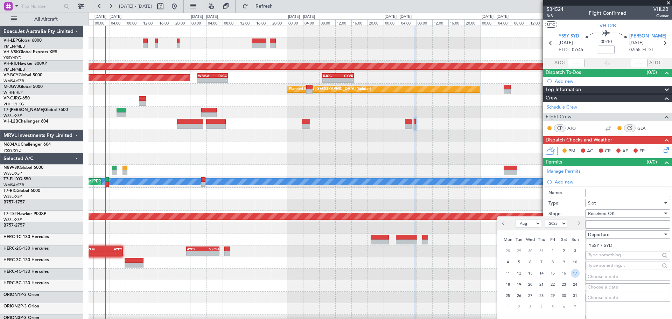
click at [573, 272] on span "17" at bounding box center [575, 273] width 9 height 9
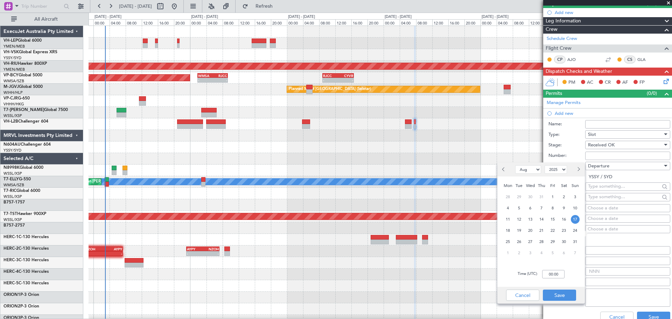
scroll to position [70, 0]
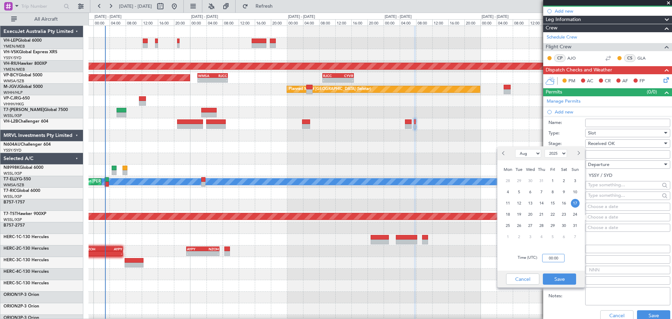
click at [558, 256] on input "00:00" at bounding box center [553, 258] width 22 height 8
type input "07:40"
click at [563, 279] on button "Save" at bounding box center [559, 279] width 33 height 11
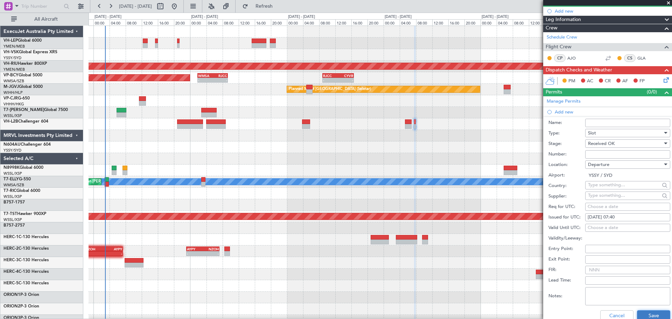
click at [642, 313] on button "Save" at bounding box center [653, 315] width 33 height 11
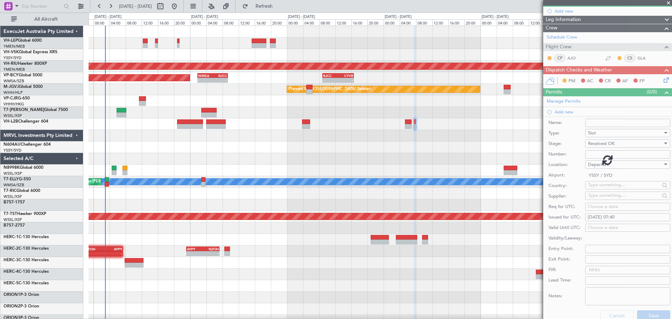
scroll to position [0, 0]
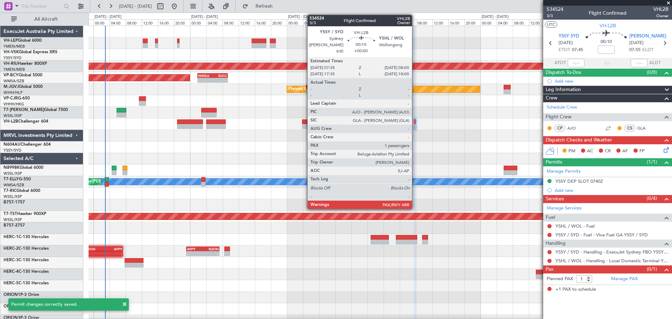
click at [415, 125] on div at bounding box center [415, 126] width 2 height 5
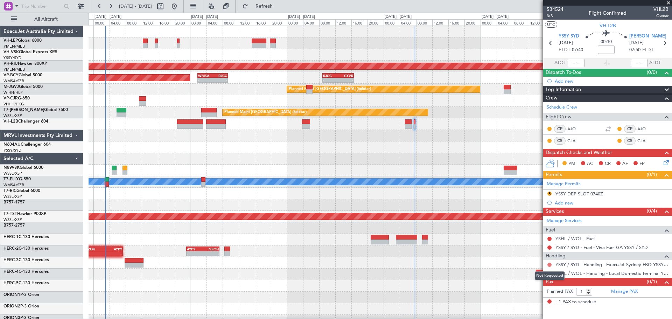
click at [550, 263] on button at bounding box center [550, 265] width 4 height 4
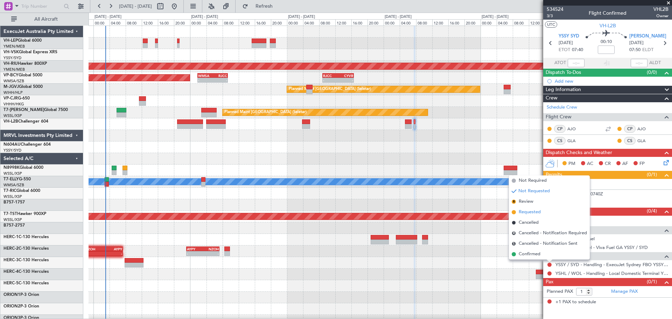
click at [524, 214] on span "Requested" at bounding box center [530, 212] width 22 height 7
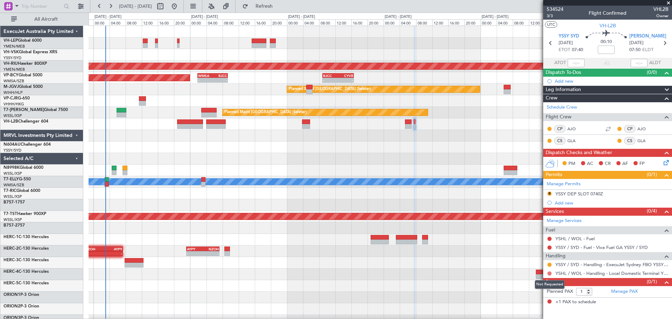
click at [551, 273] on button at bounding box center [550, 273] width 4 height 4
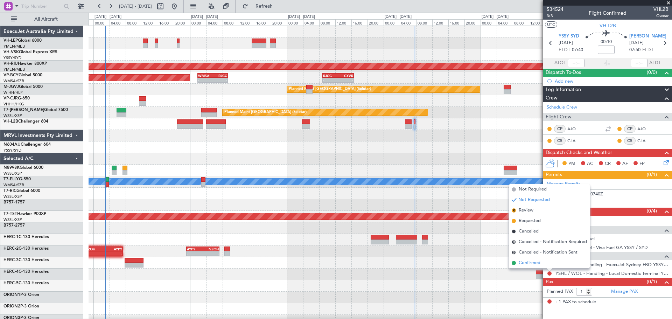
click at [537, 265] on span "Confirmed" at bounding box center [530, 263] width 22 height 7
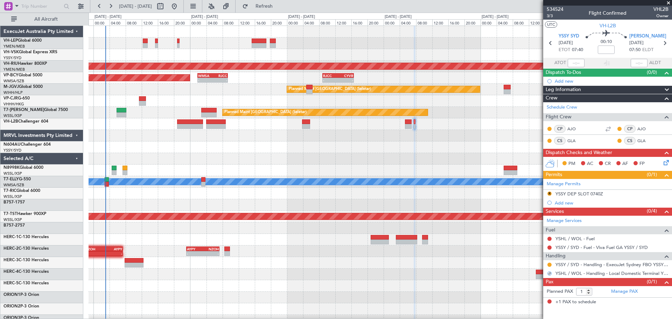
click at [537, 265] on div at bounding box center [380, 263] width 583 height 12
click at [549, 272] on div "Requested" at bounding box center [550, 275] width 22 height 9
click at [548, 272] on button at bounding box center [550, 273] width 4 height 4
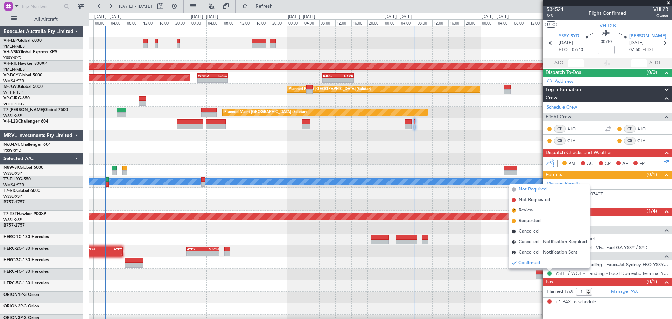
click at [535, 191] on span "Not Required" at bounding box center [533, 189] width 28 height 7
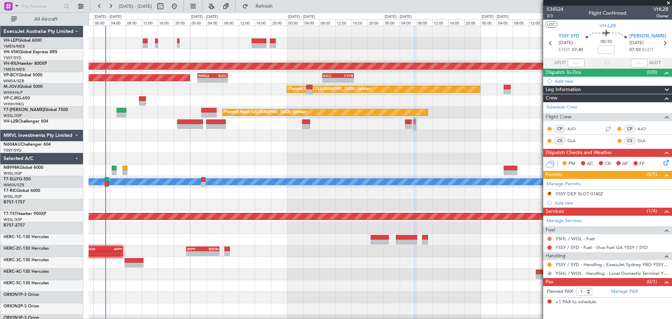
click at [549, 238] on button at bounding box center [550, 239] width 4 height 4
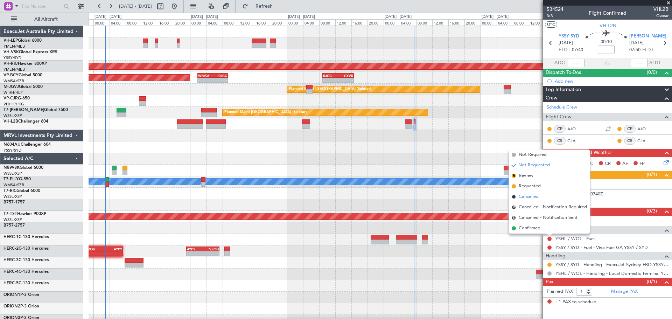
click at [530, 196] on span "Cancelled" at bounding box center [529, 196] width 20 height 7
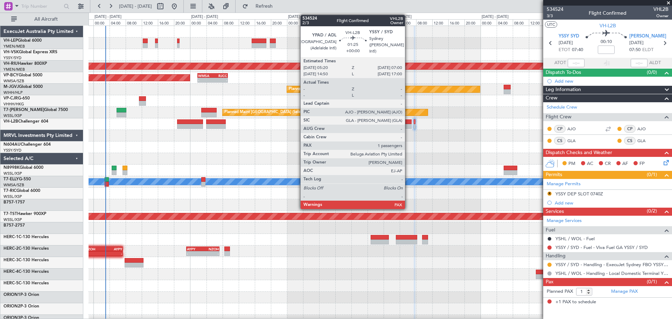
click at [408, 122] on div at bounding box center [408, 121] width 7 height 5
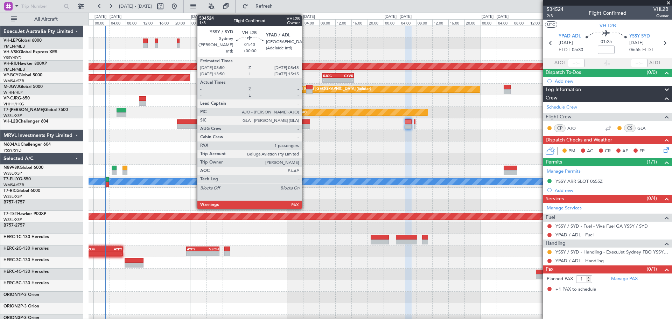
click at [305, 122] on div at bounding box center [306, 121] width 8 height 5
